Goal: Task Accomplishment & Management: Use online tool/utility

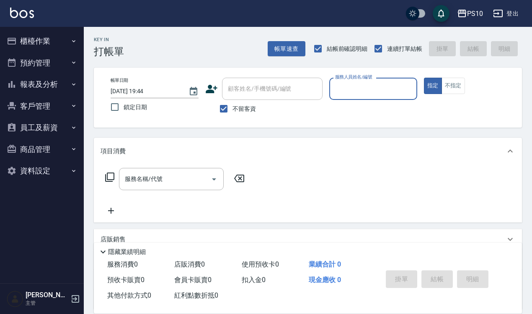
click at [363, 84] on input "服務人員姓名/編號" at bounding box center [373, 88] width 80 height 15
type input "MeiMei-10"
type button "true"
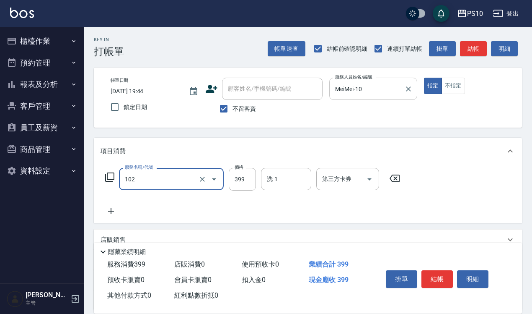
type input "SPA洗髮399(102)"
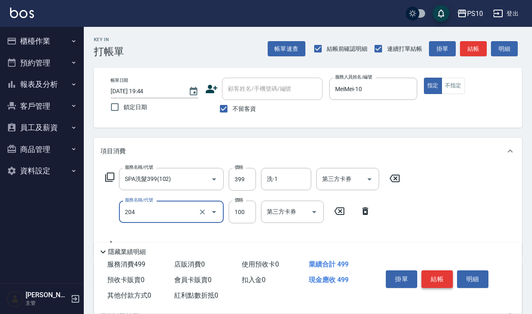
type input "剪瀏海(204)"
click at [438, 278] on button "結帳" at bounding box center [437, 279] width 31 height 18
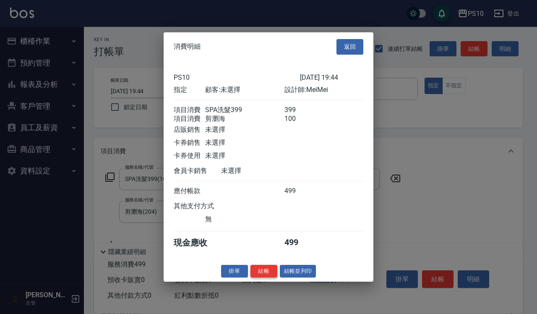
click at [265, 274] on button "結帳" at bounding box center [263, 270] width 27 height 13
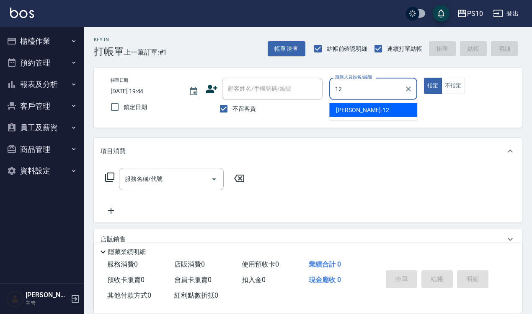
type input "[PERSON_NAME]-12"
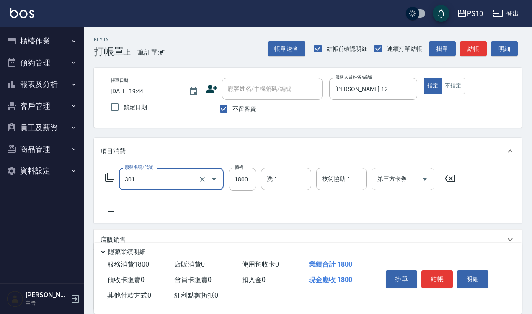
type input "冷燙短髮(301)"
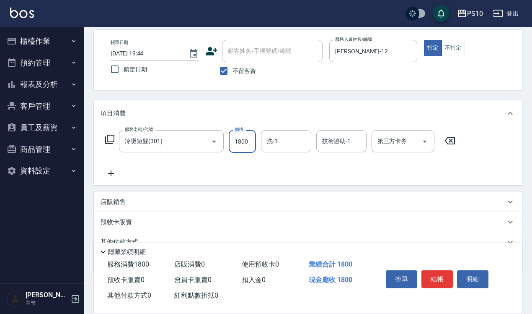
scroll to position [76, 0]
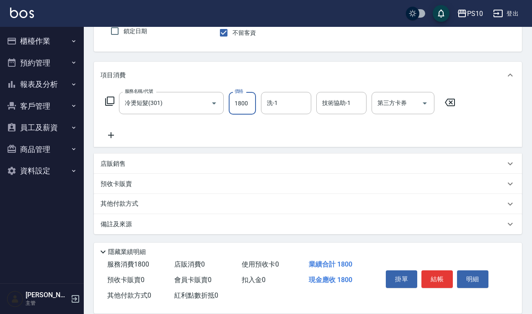
click at [143, 202] on div "其他付款方式" at bounding box center [303, 203] width 405 height 9
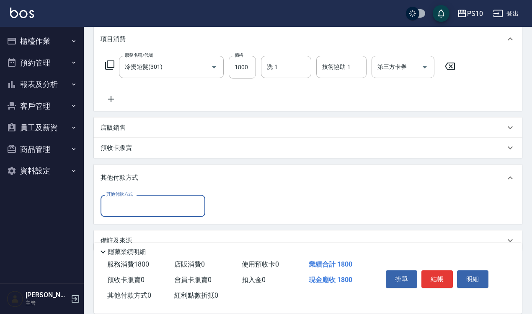
scroll to position [128, 0]
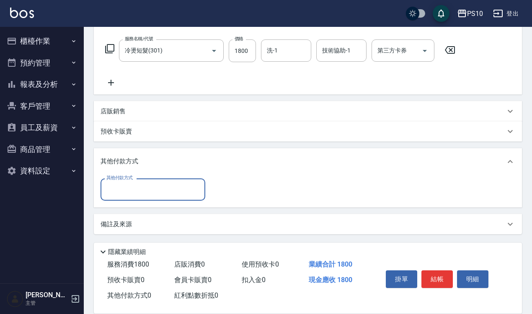
click at [150, 191] on input "其他付款方式" at bounding box center [152, 189] width 97 height 15
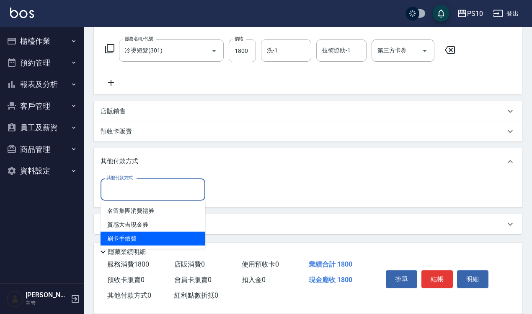
click at [156, 233] on span "刷卡手續費" at bounding box center [153, 238] width 105 height 14
type input "刷卡手續費"
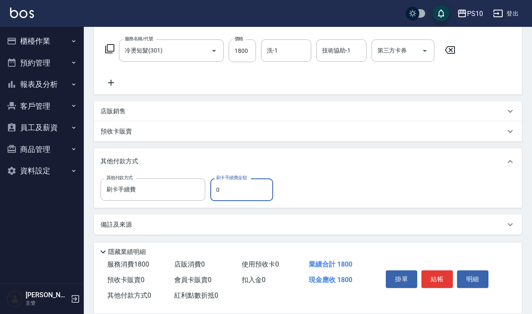
drag, startPoint x: 215, startPoint y: 189, endPoint x: 220, endPoint y: 190, distance: 5.9
click at [220, 190] on input "0" at bounding box center [241, 189] width 63 height 23
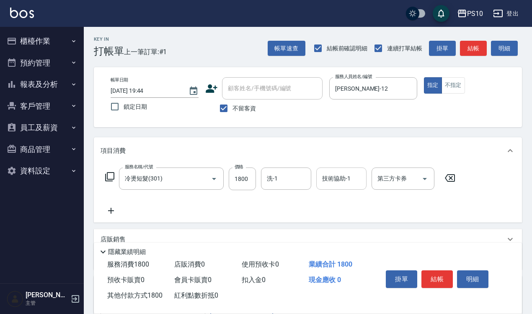
scroll to position [0, 0]
type input "1800"
click at [431, 270] on button "結帳" at bounding box center [437, 279] width 31 height 18
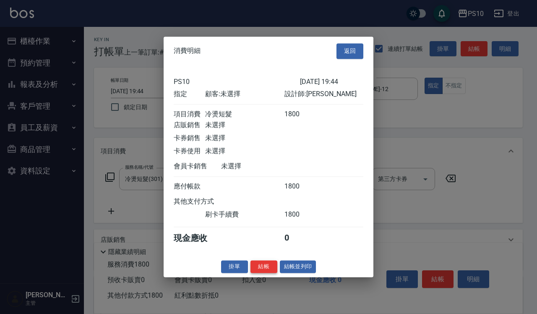
click at [259, 270] on button "結帳" at bounding box center [263, 266] width 27 height 13
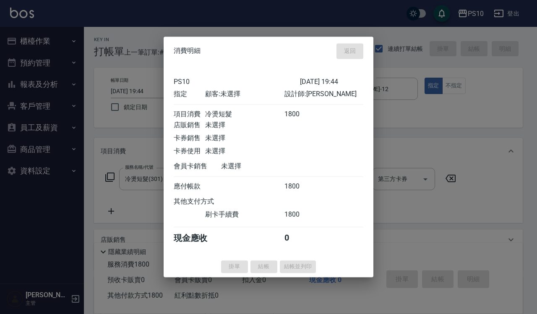
type input "[DATE] 19:45"
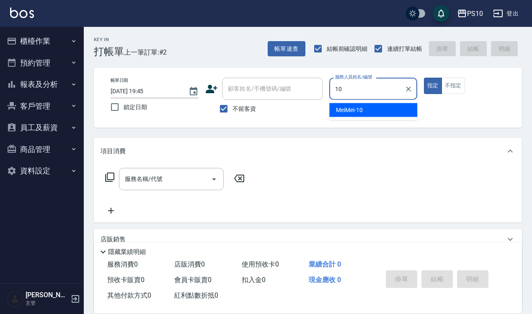
type input "MeiMei-10"
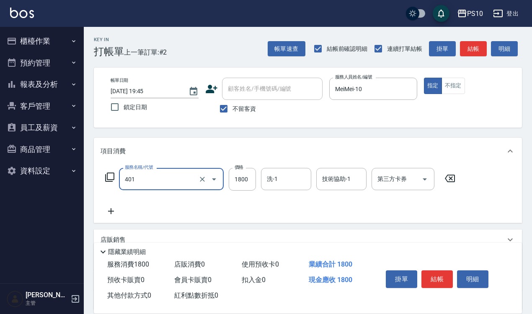
type input "染髮短髮(401)"
type input "1500"
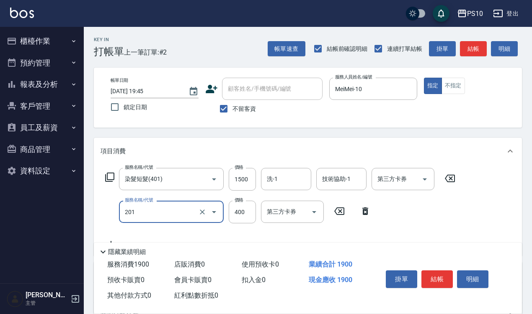
type input "剪髮(201)"
type input "350"
click at [455, 85] on button "不指定" at bounding box center [453, 86] width 23 height 16
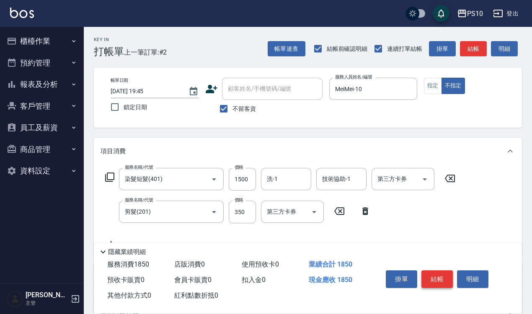
click at [439, 276] on button "結帳" at bounding box center [437, 279] width 31 height 18
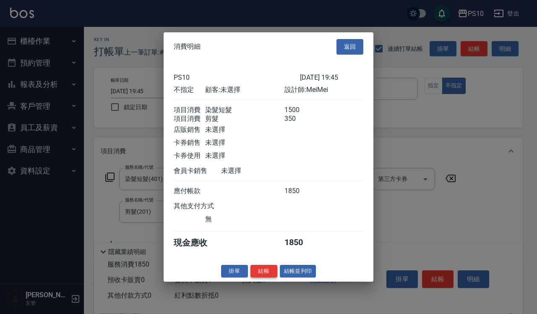
click at [261, 277] on button "結帳" at bounding box center [263, 270] width 27 height 13
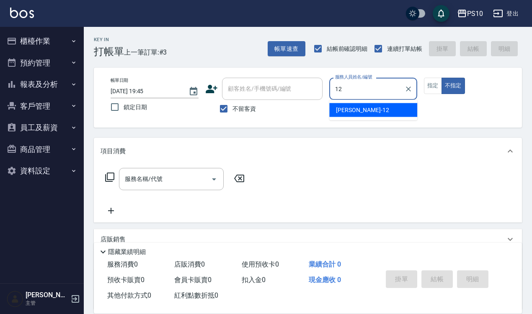
type input "[PERSON_NAME]-12"
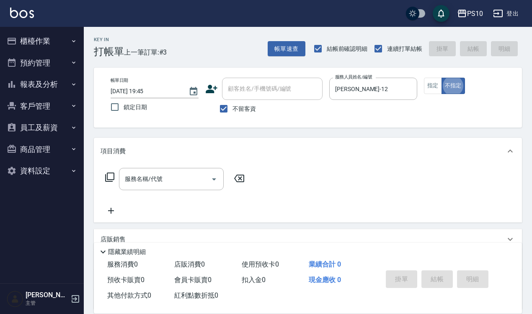
type button "false"
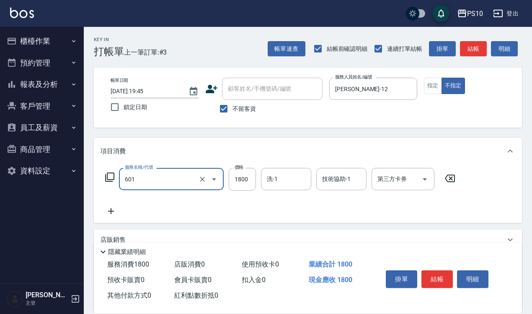
type input "醫學頭皮(601)"
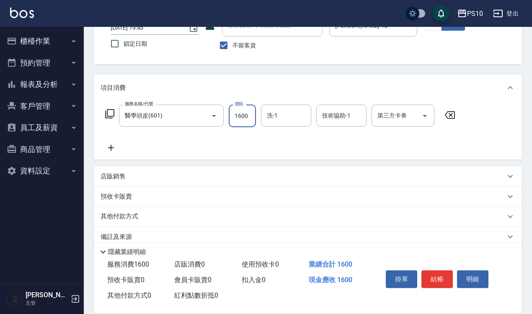
scroll to position [76, 0]
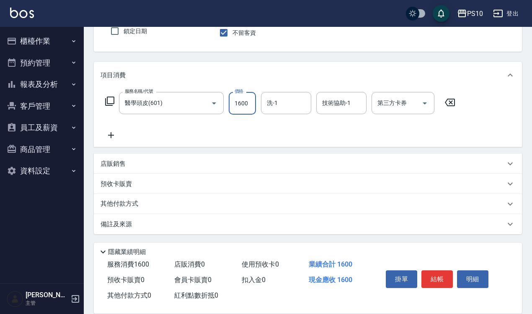
type input "1600"
click at [145, 204] on div "其他付款方式" at bounding box center [303, 203] width 405 height 9
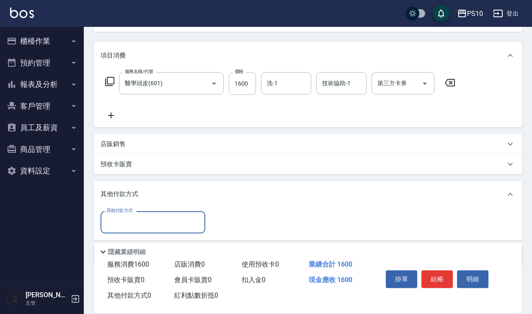
scroll to position [128, 0]
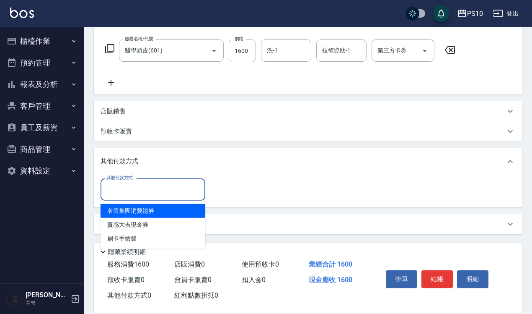
click at [152, 188] on input "其他付款方式" at bounding box center [152, 189] width 97 height 15
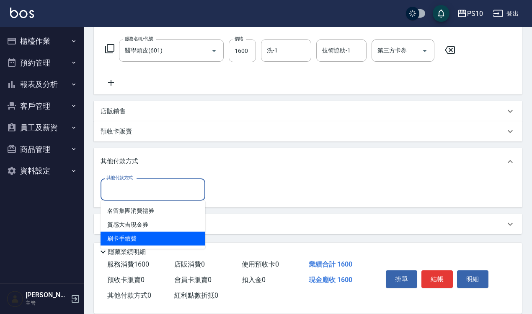
click at [152, 236] on span "刷卡手續費" at bounding box center [153, 238] width 105 height 14
type input "刷卡手續費"
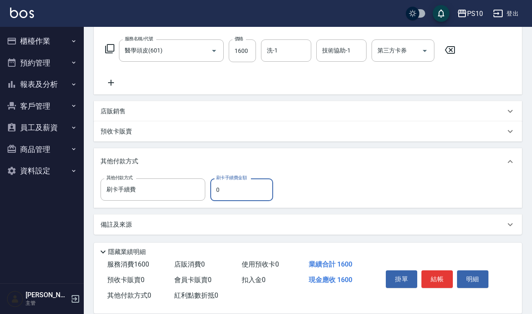
drag, startPoint x: 229, startPoint y: 189, endPoint x: 209, endPoint y: 189, distance: 20.1
click at [209, 189] on div "其他付款方式 刷卡手續費 其他付款方式 刷卡手續費金額 0 刷卡手續費金額" at bounding box center [190, 189] width 178 height 23
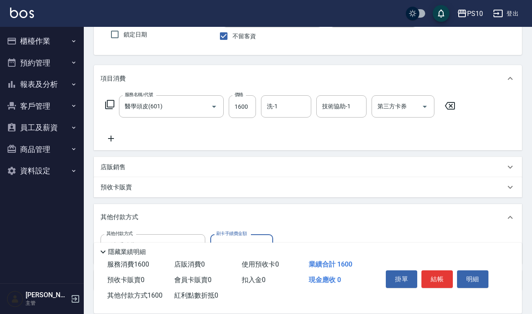
scroll to position [0, 0]
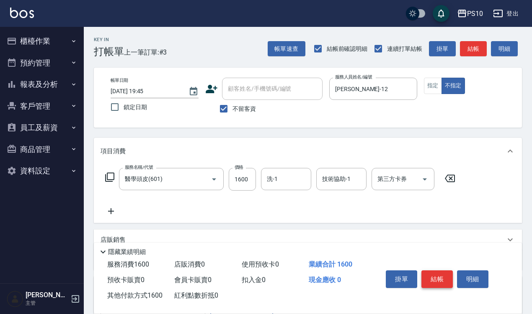
type input "1600"
click at [430, 271] on button "結帳" at bounding box center [437, 279] width 31 height 18
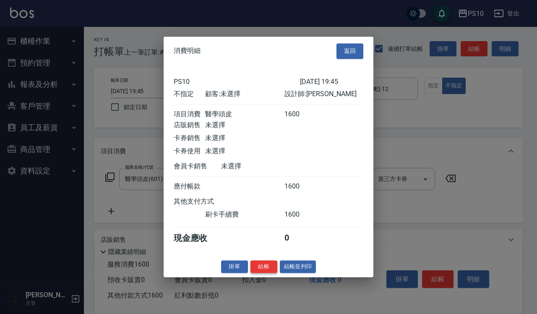
click at [257, 273] on button "結帳" at bounding box center [263, 266] width 27 height 13
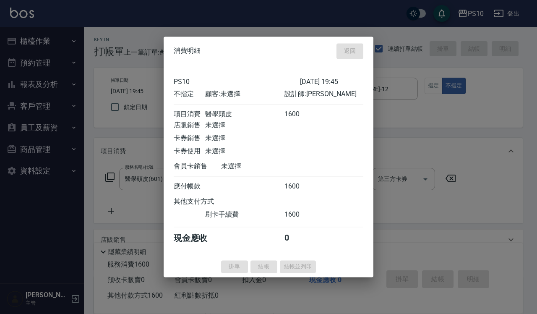
type input "[DATE] 19:46"
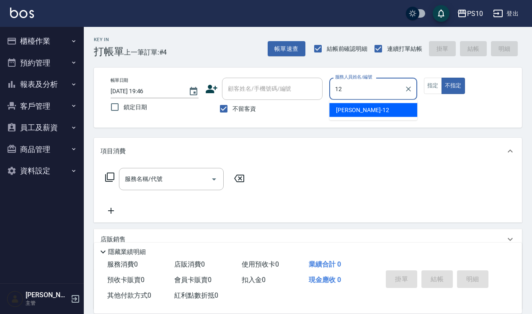
type input "[PERSON_NAME]-12"
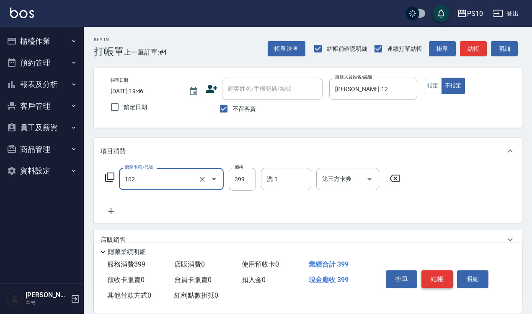
type input "SPA洗髮399(102)"
click at [438, 273] on button "結帳" at bounding box center [437, 279] width 31 height 18
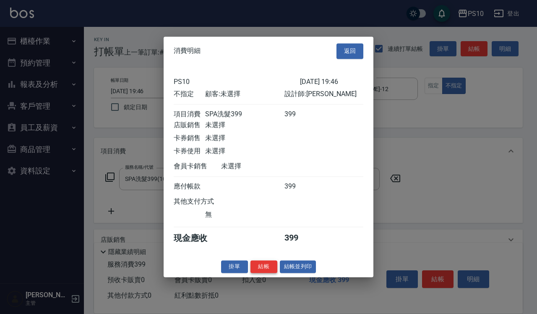
click at [265, 267] on button "結帳" at bounding box center [263, 266] width 27 height 13
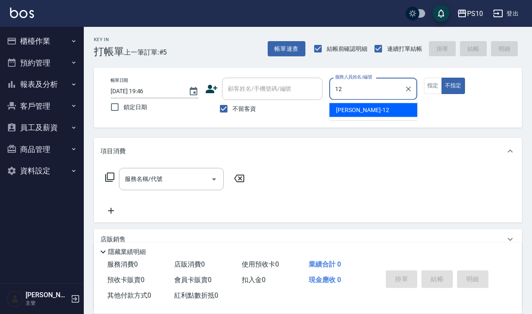
type input "[PERSON_NAME]-12"
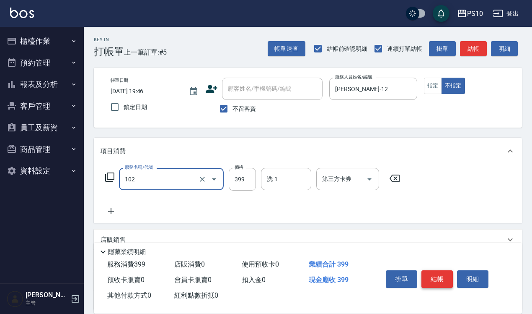
type input "SPA洗髮399(102)"
click at [444, 272] on button "結帳" at bounding box center [437, 279] width 31 height 18
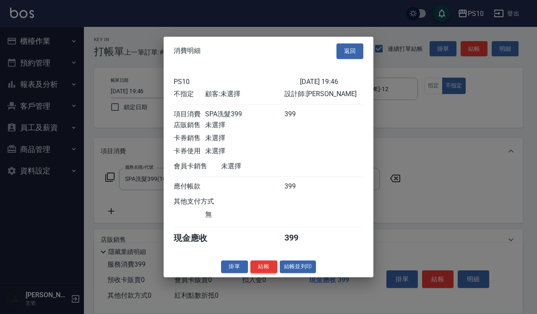
click at [262, 270] on button "結帳" at bounding box center [263, 266] width 27 height 13
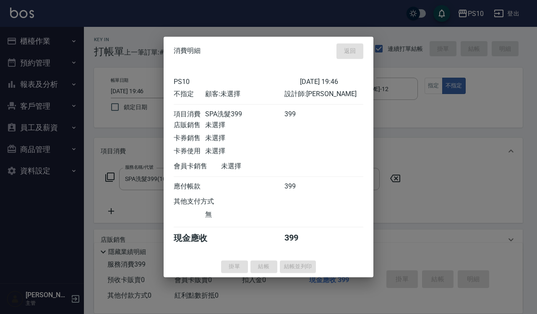
type input "[DATE] 19:47"
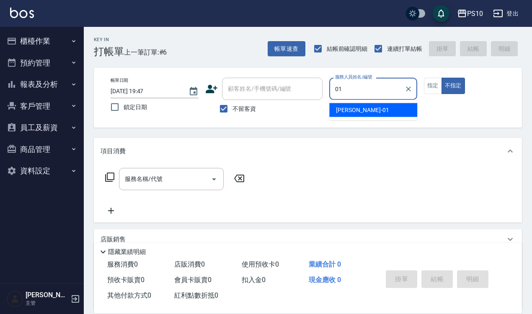
type input "[PERSON_NAME]-01"
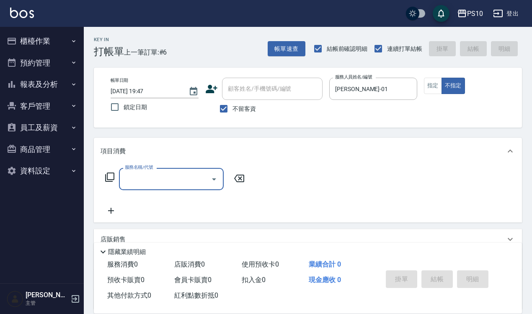
type input "4"
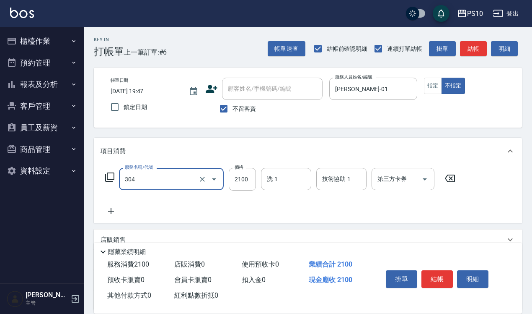
type input "離子燙短髮(304)"
type input "1600"
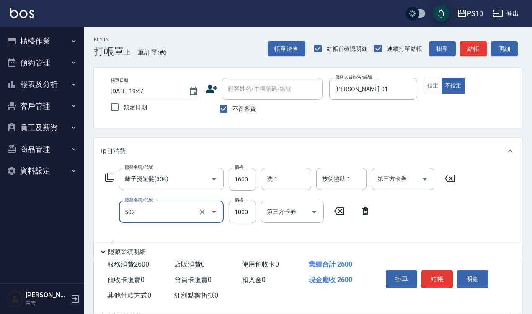
type input "洋甘菊護髮(502)"
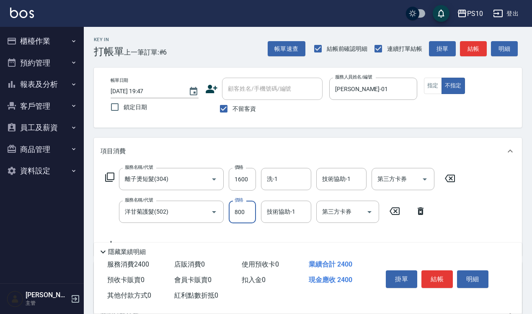
type input "800"
type input "染髮長髮(403)"
type input "650"
click at [433, 88] on button "指定" at bounding box center [433, 86] width 18 height 16
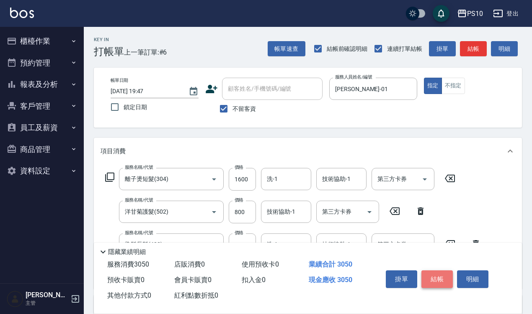
click at [434, 277] on button "結帳" at bounding box center [437, 279] width 31 height 18
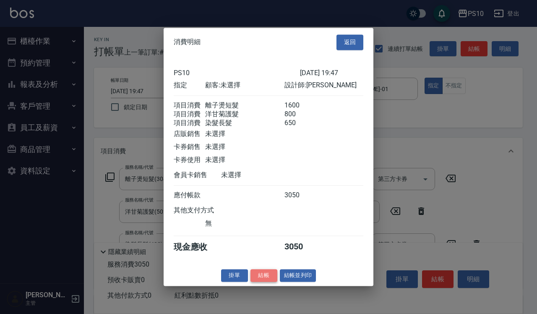
click at [258, 281] on button "結帳" at bounding box center [263, 275] width 27 height 13
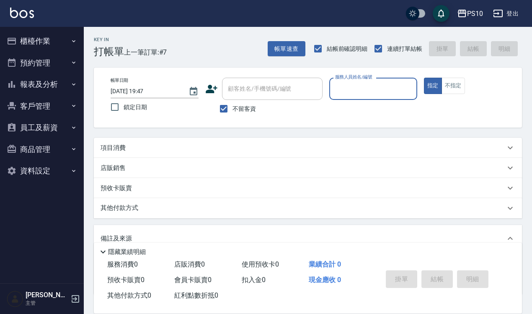
click at [44, 91] on button "報表及分析" at bounding box center [41, 84] width 77 height 22
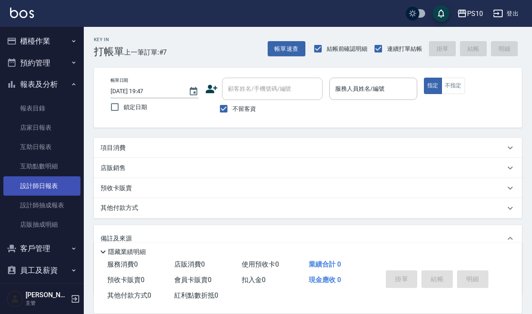
click at [52, 177] on link "設計師日報表" at bounding box center [41, 185] width 77 height 19
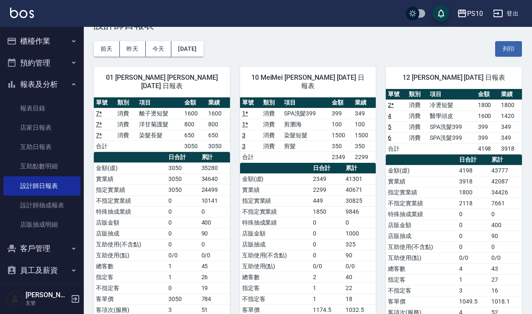
scroll to position [52, 0]
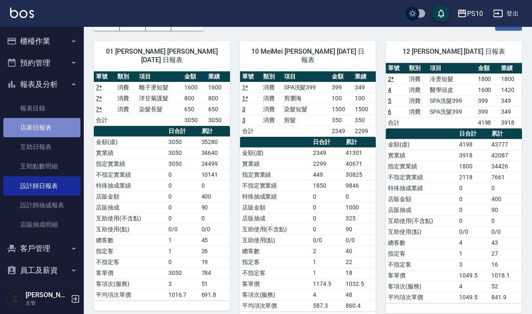
click at [52, 130] on link "店家日報表" at bounding box center [41, 127] width 77 height 19
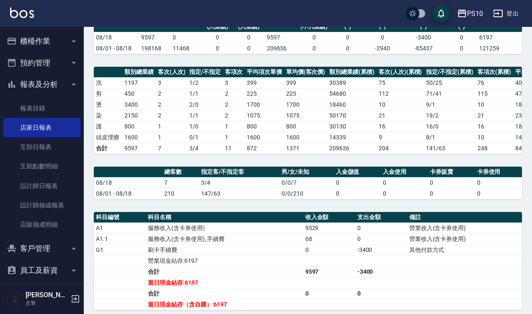
scroll to position [80, 0]
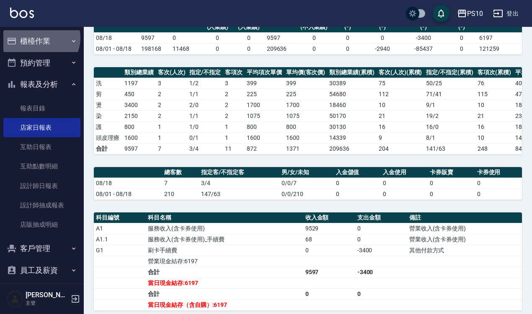
click at [40, 38] on button "櫃檯作業" at bounding box center [41, 41] width 77 height 22
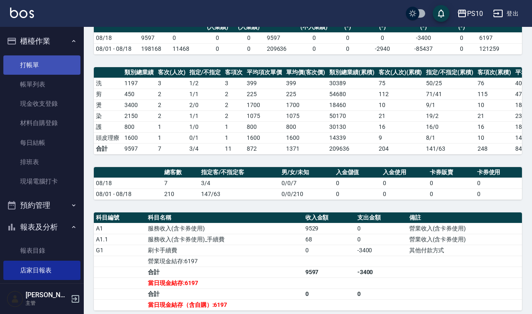
click at [63, 62] on link "打帳單" at bounding box center [41, 64] width 77 height 19
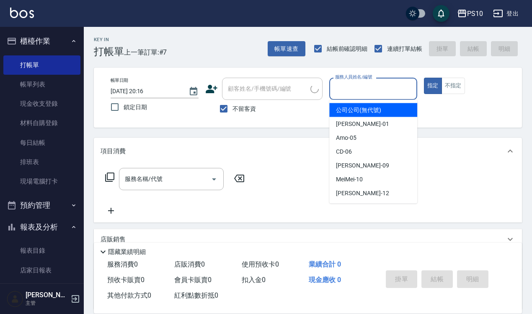
click at [366, 87] on input "服務人員姓名/編號" at bounding box center [373, 88] width 80 height 15
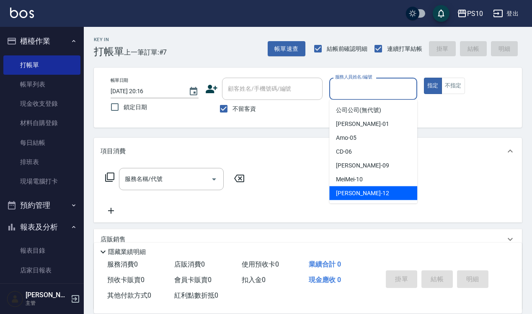
click at [369, 193] on div "[PERSON_NAME] -12" at bounding box center [373, 193] width 88 height 14
type input "[PERSON_NAME]-12"
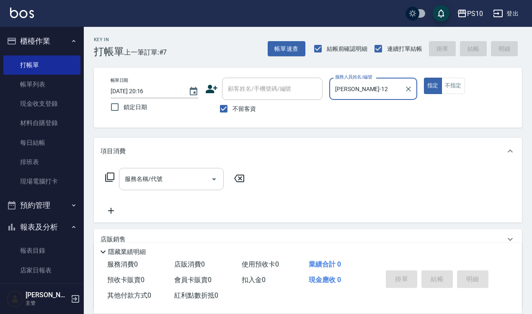
click at [184, 180] on input "服務名稱/代號" at bounding box center [165, 178] width 85 height 15
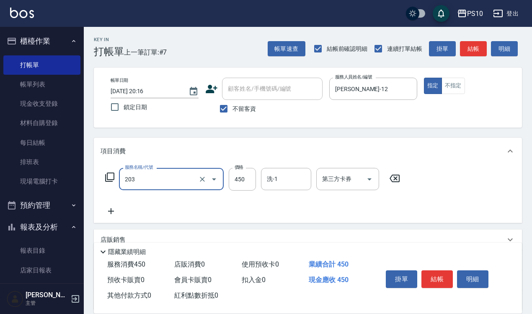
type input "剪+洗(203)"
type input "600"
click at [457, 91] on button "不指定" at bounding box center [453, 86] width 23 height 16
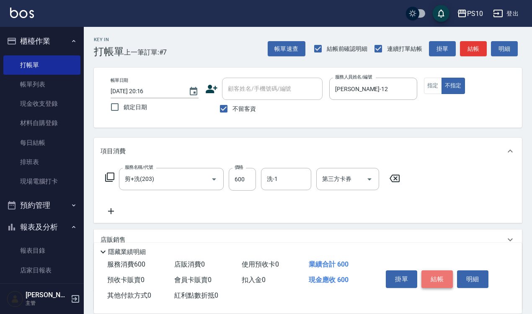
click at [435, 275] on button "結帳" at bounding box center [437, 279] width 31 height 18
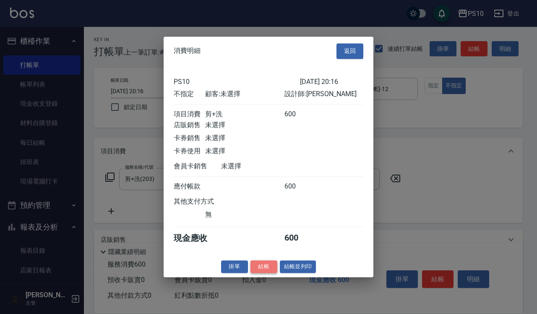
click at [258, 269] on button "結帳" at bounding box center [263, 266] width 27 height 13
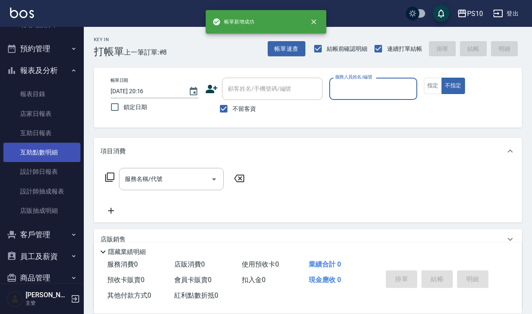
scroll to position [157, 0]
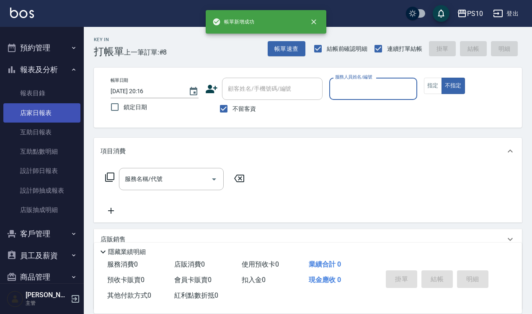
click at [49, 106] on link "店家日報表" at bounding box center [41, 112] width 77 height 19
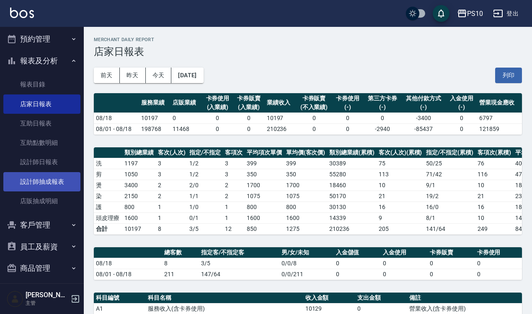
scroll to position [193, 0]
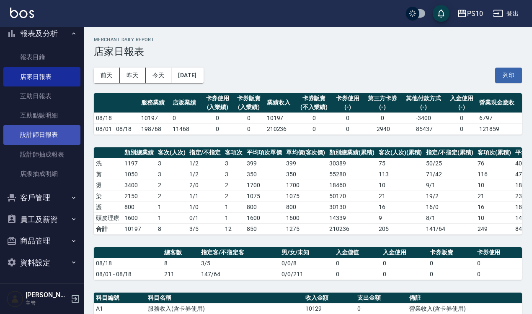
click at [47, 137] on link "設計師日報表" at bounding box center [41, 134] width 77 height 19
